Goal: Task Accomplishment & Management: Use online tool/utility

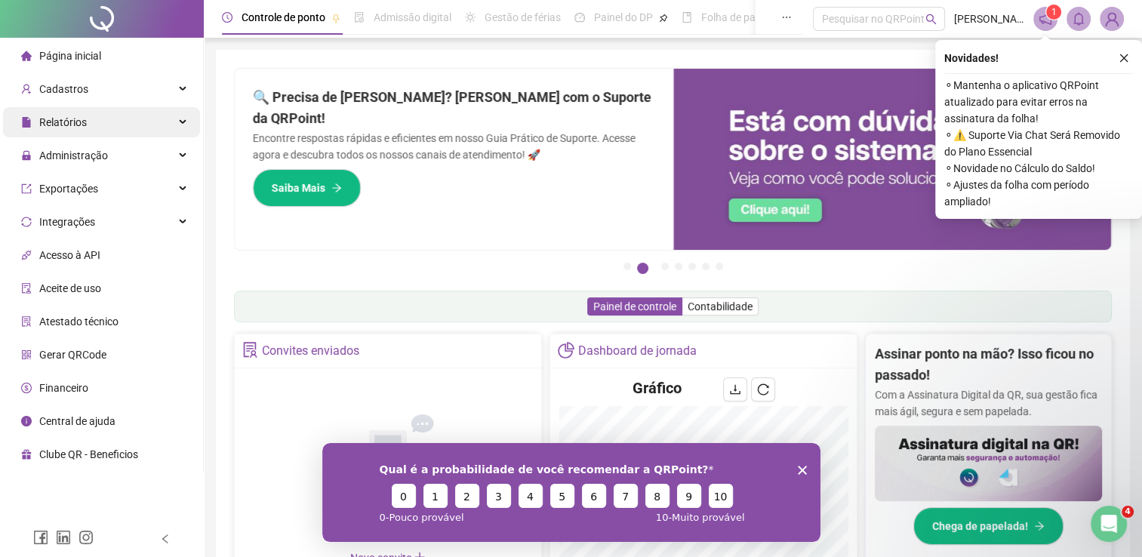
click at [125, 124] on div "Relatórios" at bounding box center [101, 122] width 197 height 30
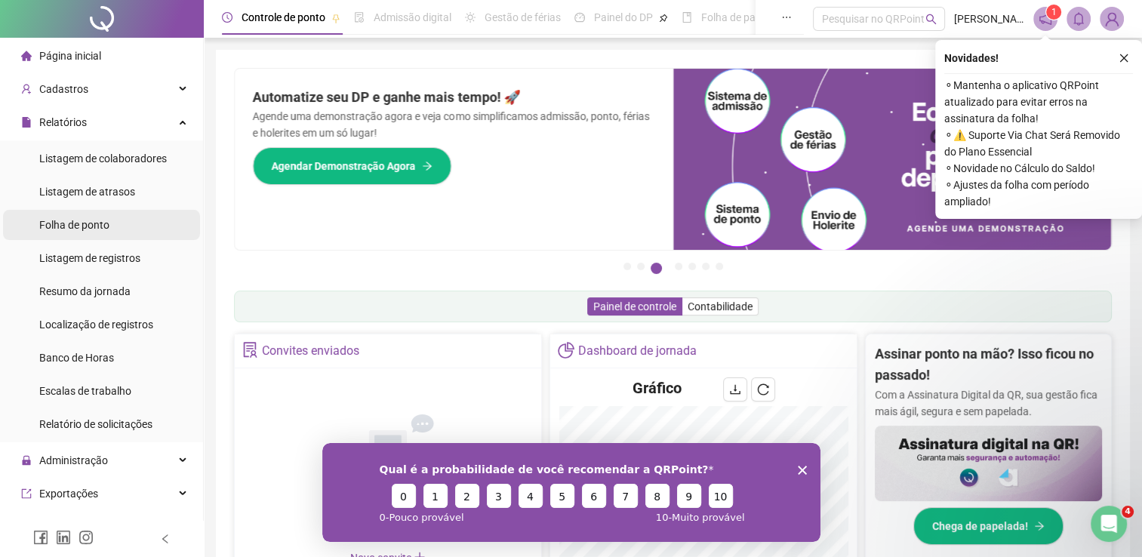
click at [96, 223] on span "Folha de ponto" at bounding box center [74, 225] width 70 height 12
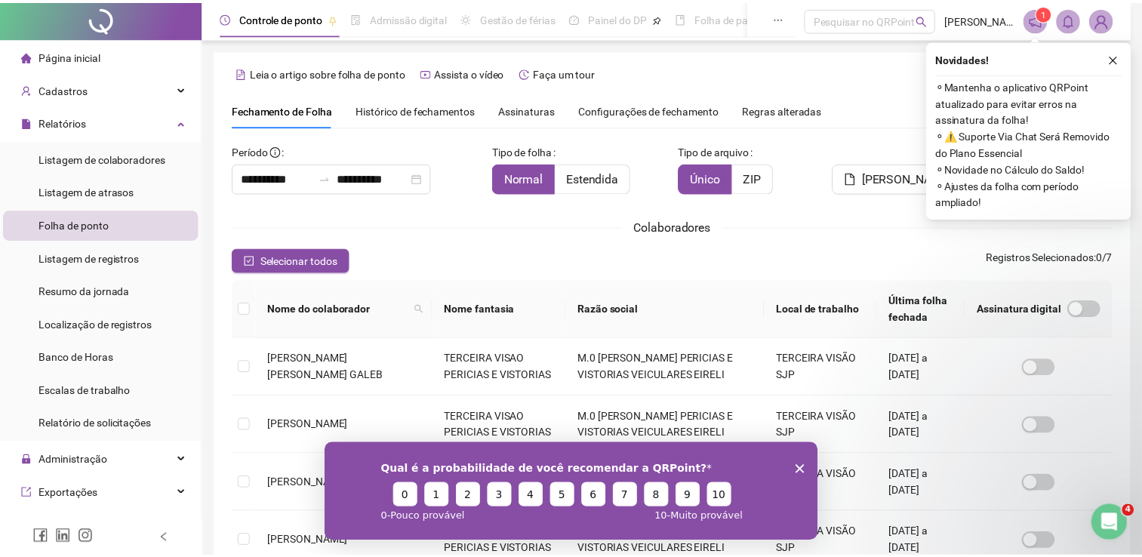
scroll to position [30, 0]
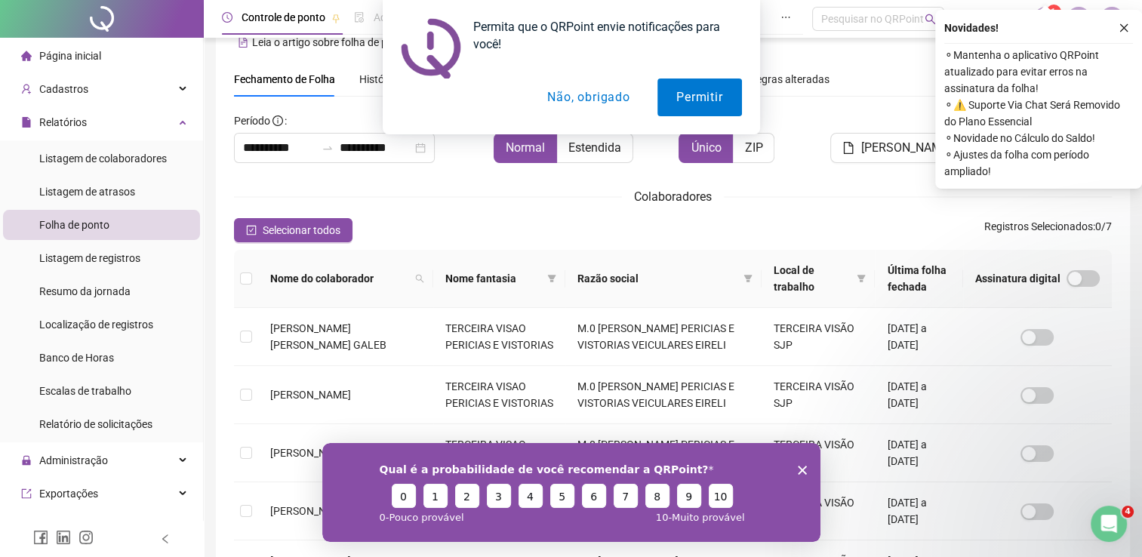
click at [609, 97] on button "Não, obrigado" at bounding box center [588, 97] width 120 height 38
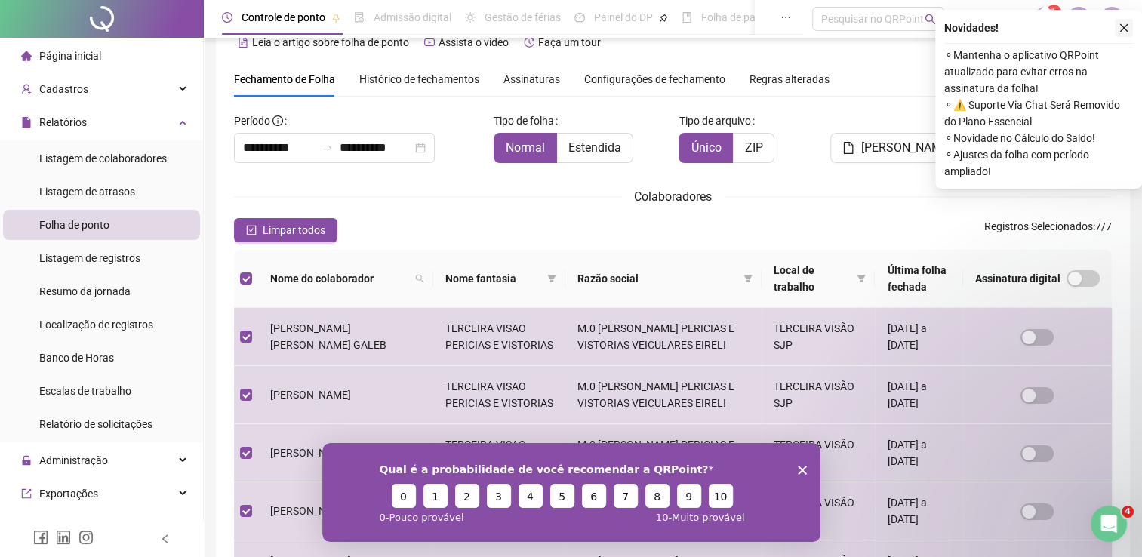
click at [1122, 29] on icon "close" at bounding box center [1124, 28] width 8 height 8
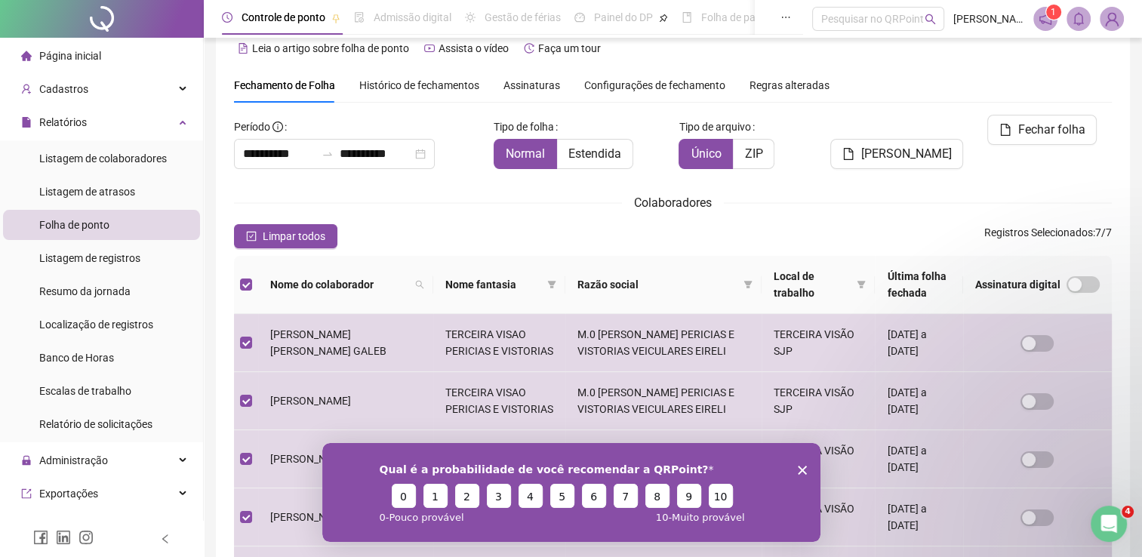
scroll to position [0, 0]
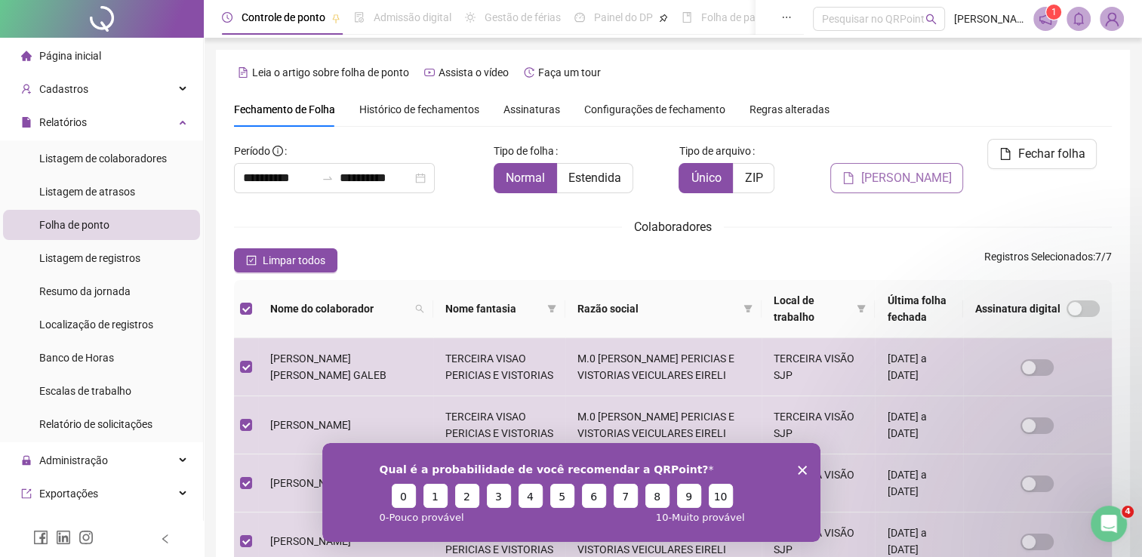
click at [872, 163] on button "[PERSON_NAME]" at bounding box center [896, 178] width 133 height 30
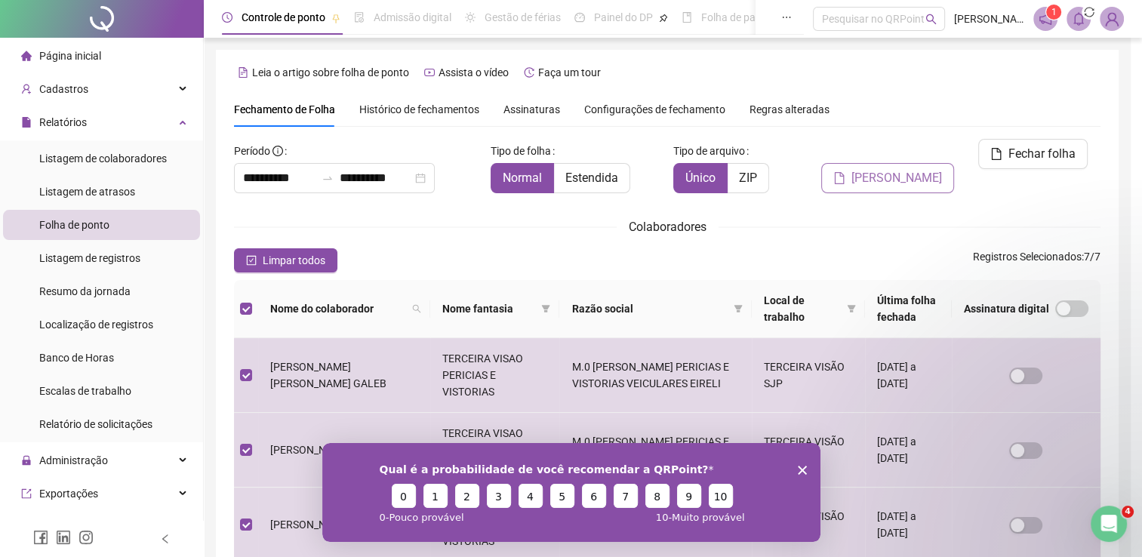
scroll to position [30, 0]
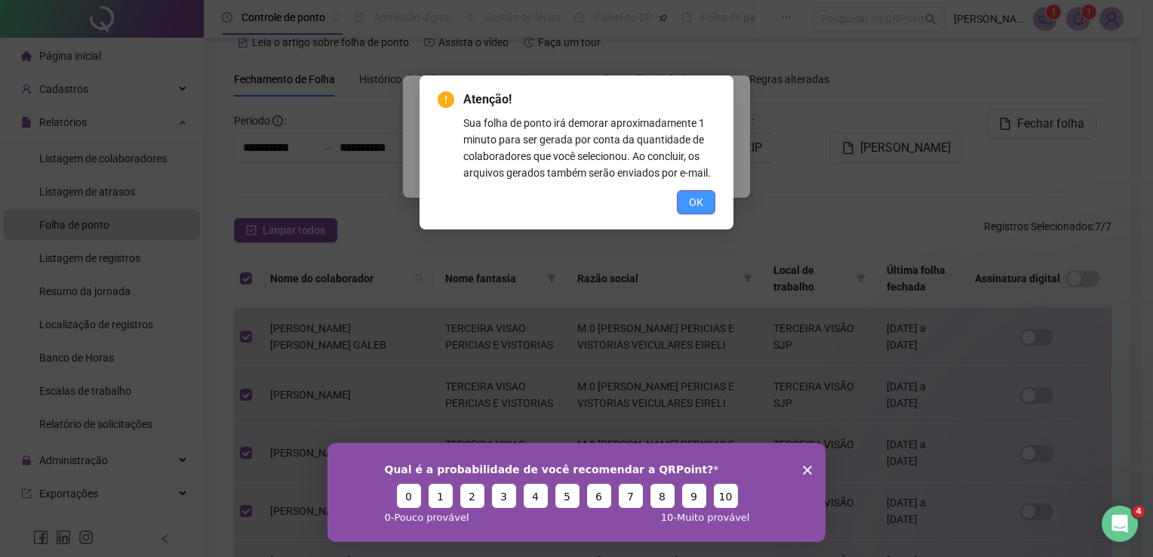
click at [691, 198] on span "OK" at bounding box center [696, 202] width 14 height 17
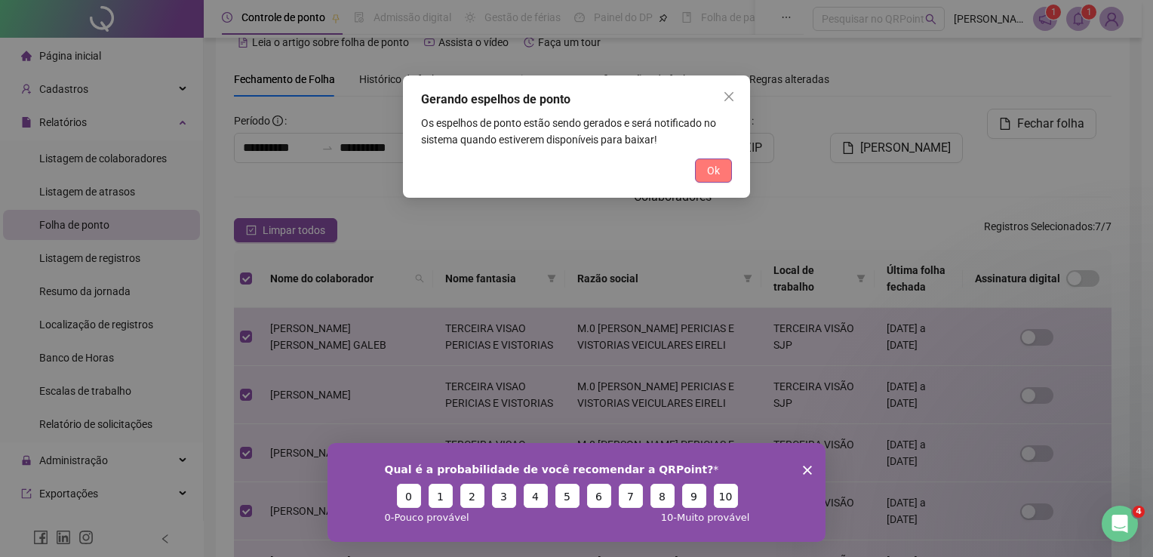
click at [719, 162] on span "Ok" at bounding box center [713, 170] width 13 height 17
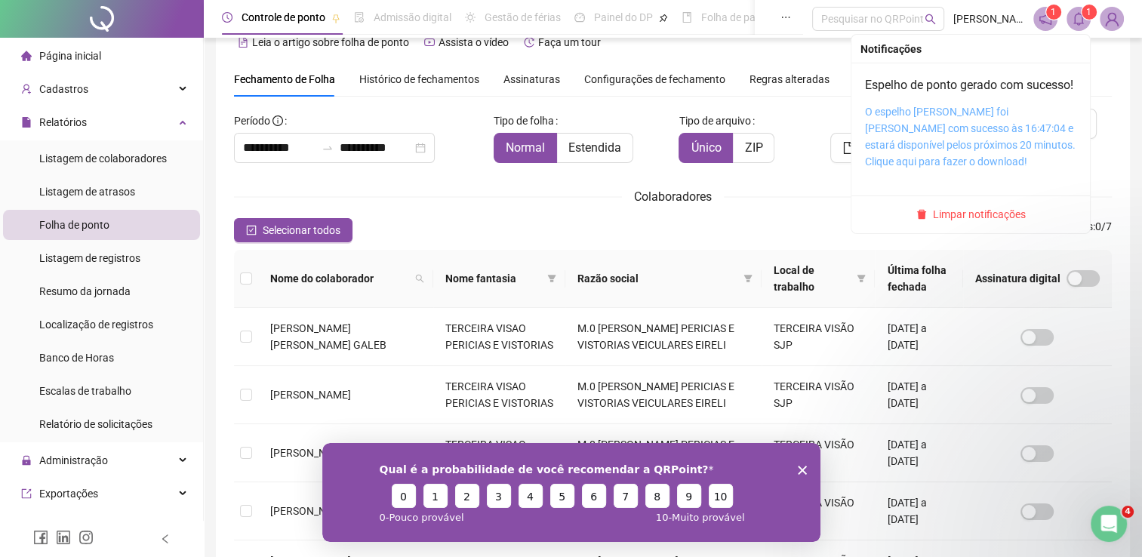
click at [965, 143] on link "O espelho [PERSON_NAME] foi [PERSON_NAME] com sucesso às 16:47:04 e estará disp…" at bounding box center [970, 137] width 211 height 62
